Goal: Task Accomplishment & Management: Manage account settings

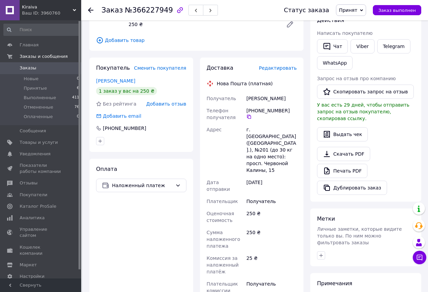
scroll to position [135, 0]
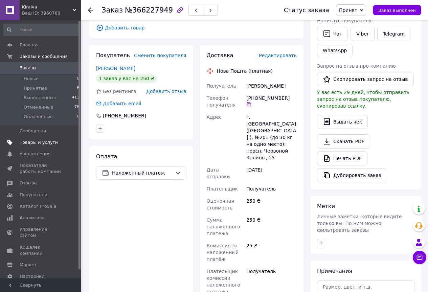
click at [34, 140] on span "Товары и услуги" at bounding box center [39, 142] width 38 height 6
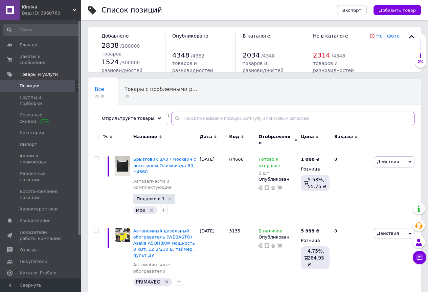
paste input "н4332"
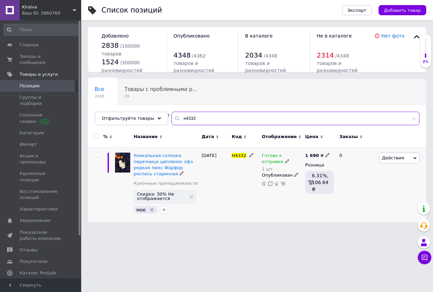
type input "н4332"
click at [283, 156] on span "Готово к отправке" at bounding box center [273, 159] width 22 height 13
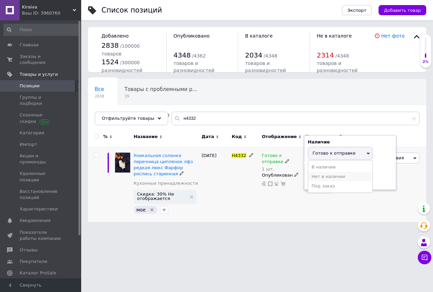
click at [331, 175] on li "Нет в наличии" at bounding box center [340, 176] width 64 height 9
drag, startPoint x: 312, startPoint y: 176, endPoint x: 316, endPoint y: 178, distance: 5.1
click at [316, 178] on input "1" at bounding box center [333, 179] width 51 height 14
type input "0"
click at [253, 203] on div "Н4332" at bounding box center [245, 184] width 30 height 75
